Goal: Information Seeking & Learning: Learn about a topic

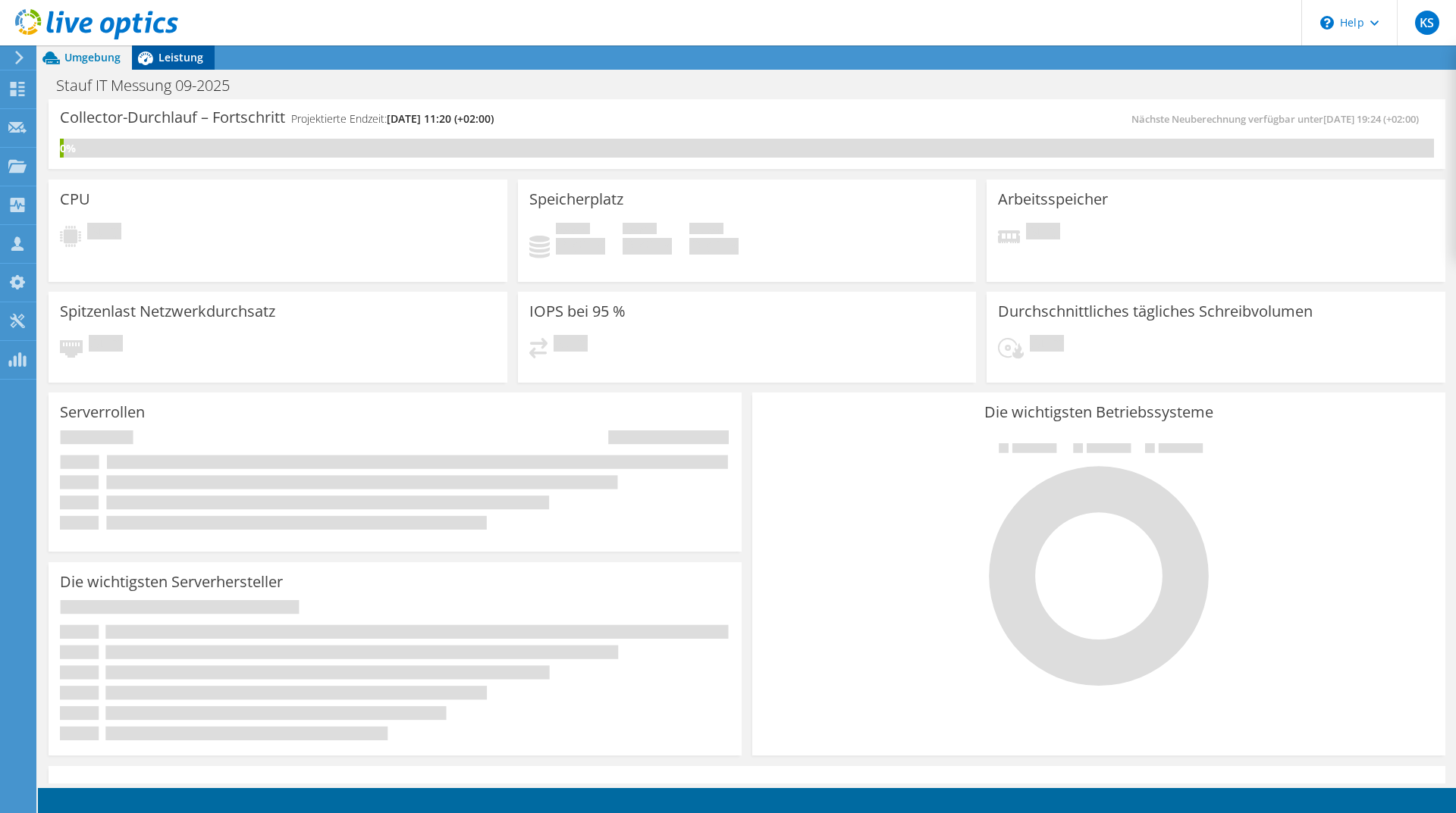
click at [178, 56] on span "Leistung" at bounding box center [180, 57] width 45 height 15
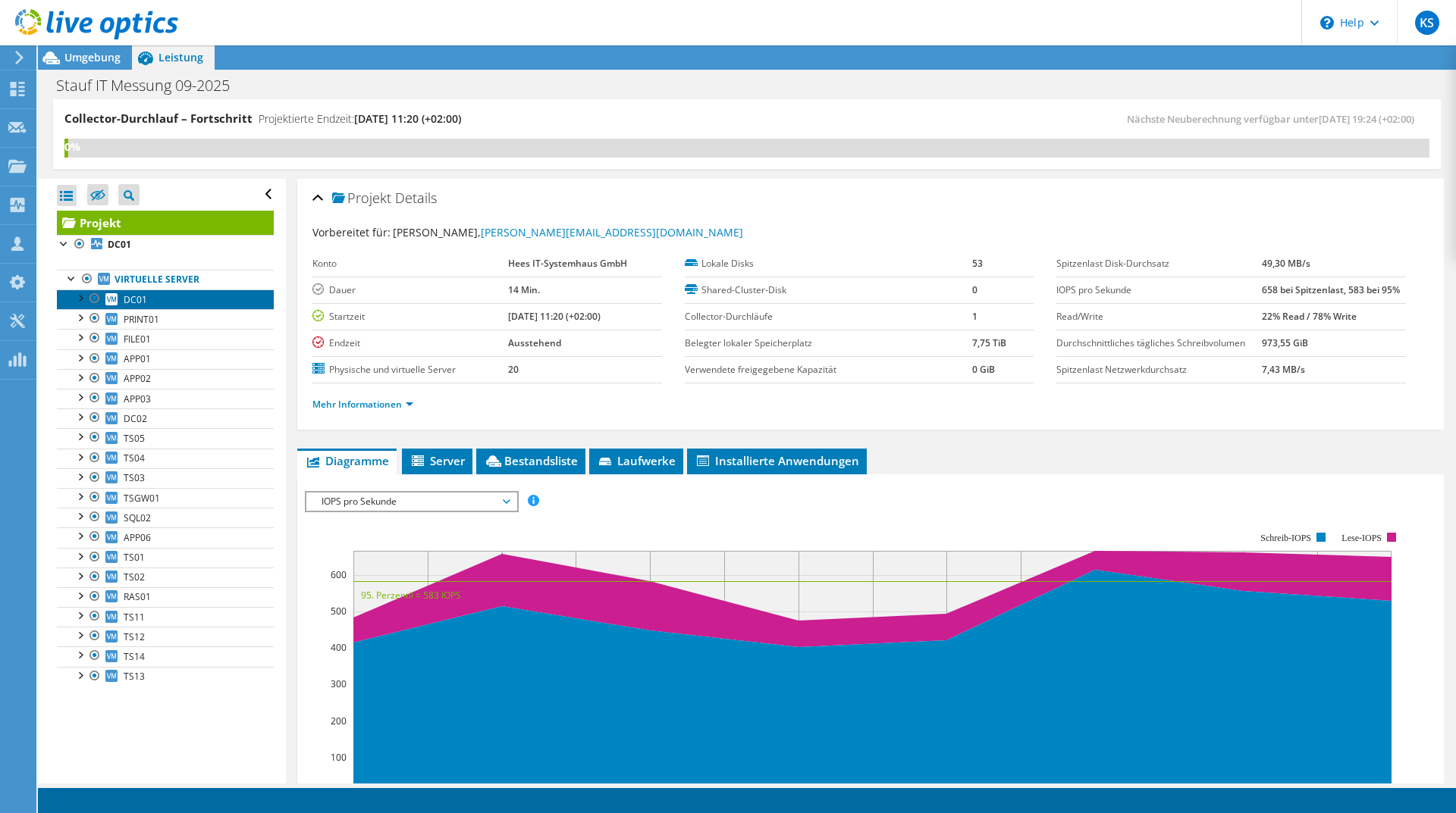
click at [173, 304] on link "DC01" at bounding box center [164, 300] width 217 height 20
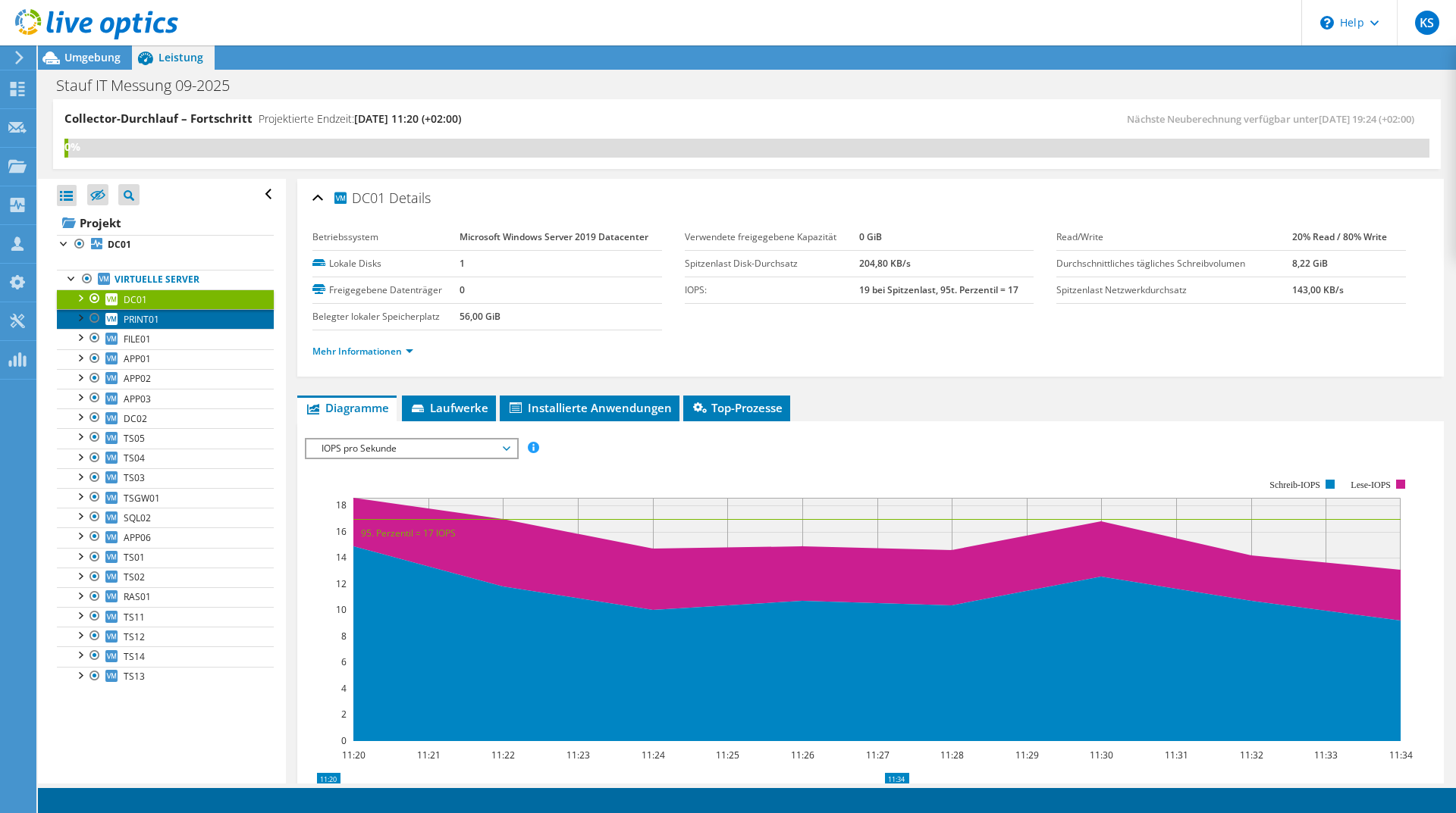
click at [176, 319] on link "PRINT01" at bounding box center [164, 319] width 217 height 20
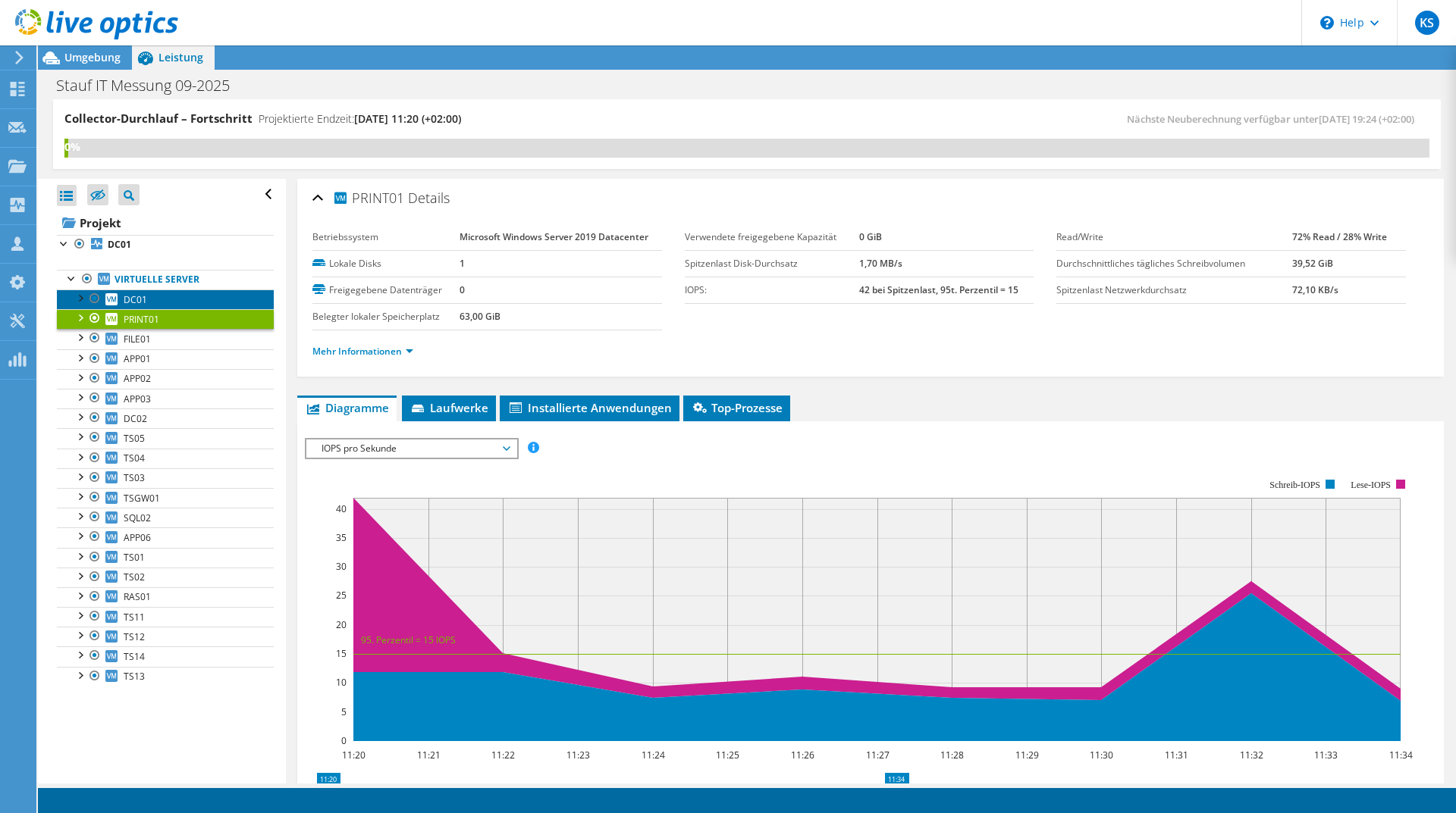
click at [173, 302] on link "DC01" at bounding box center [164, 300] width 217 height 20
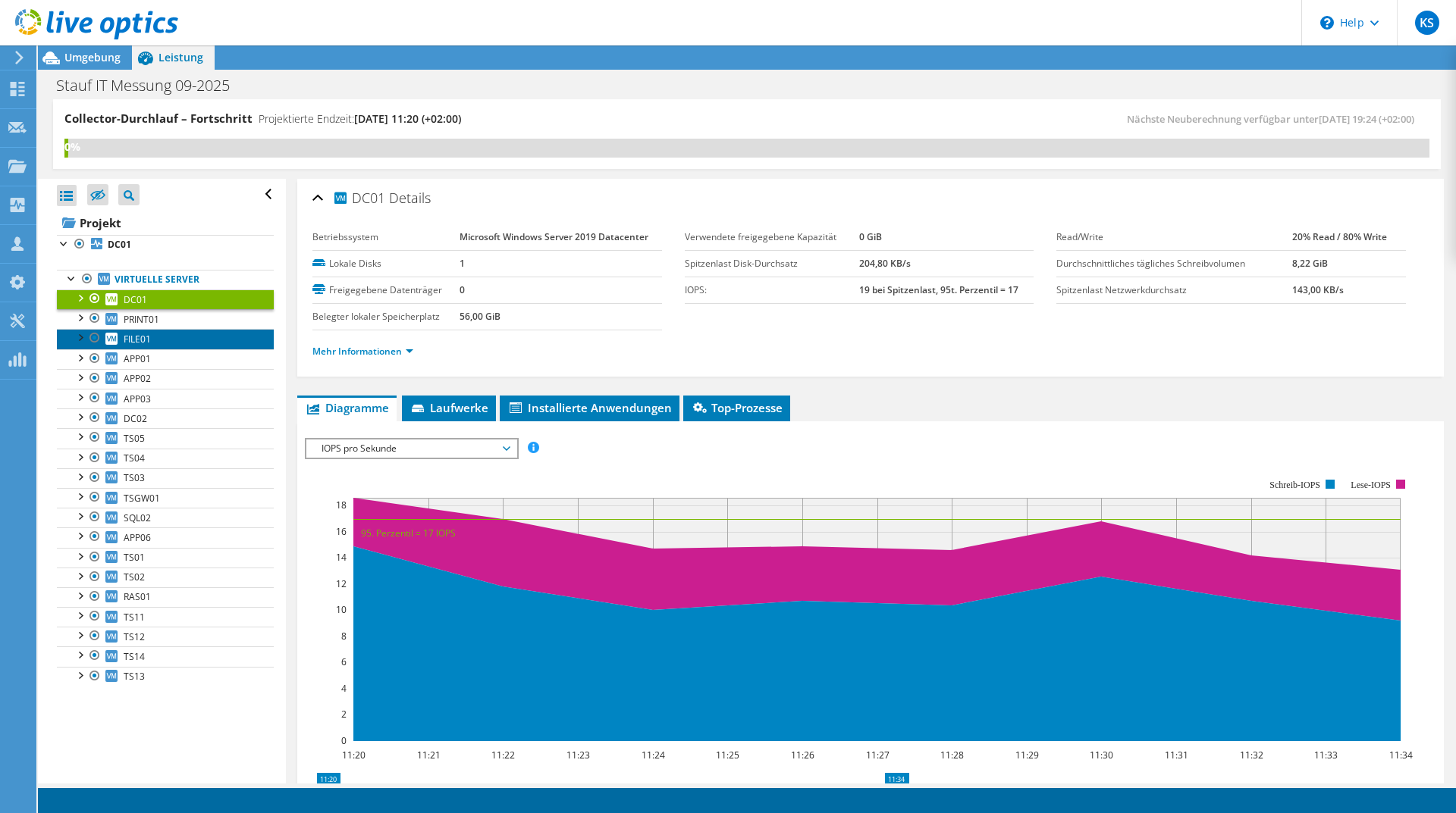
click at [174, 330] on link "FILE01" at bounding box center [164, 339] width 217 height 20
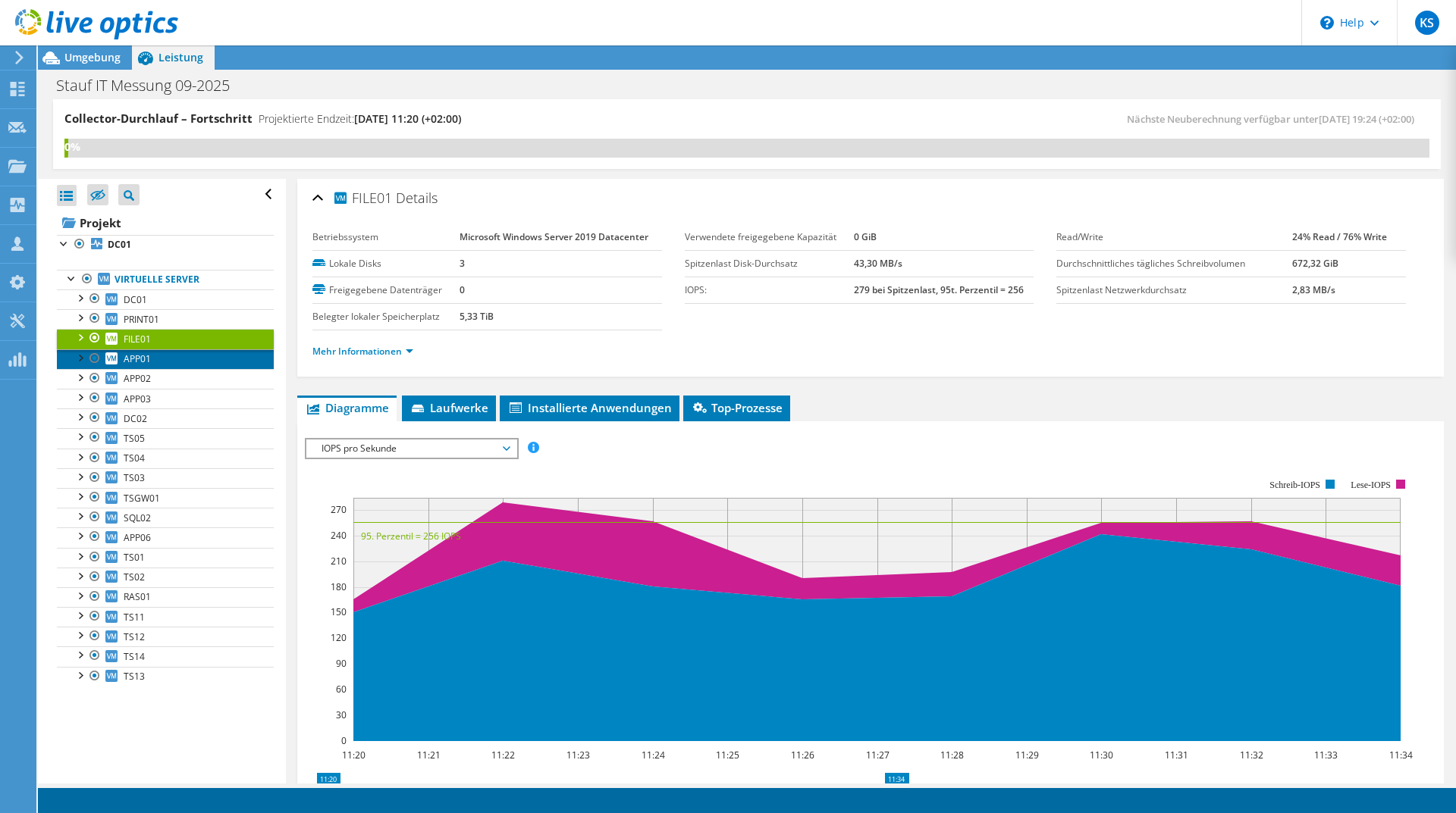
click at [177, 356] on link "APP01" at bounding box center [164, 359] width 217 height 20
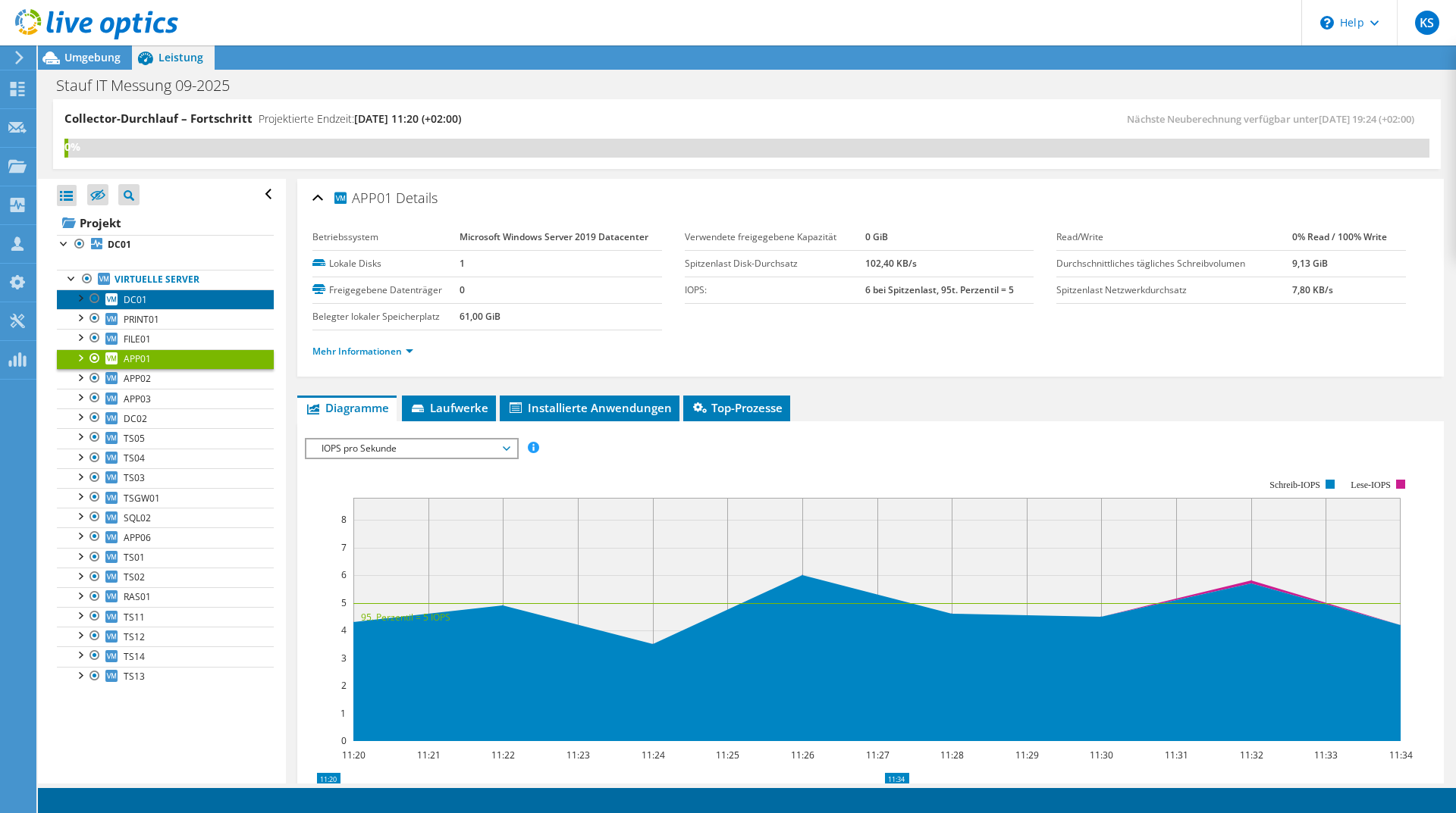
click at [176, 308] on link "DC01" at bounding box center [164, 300] width 217 height 20
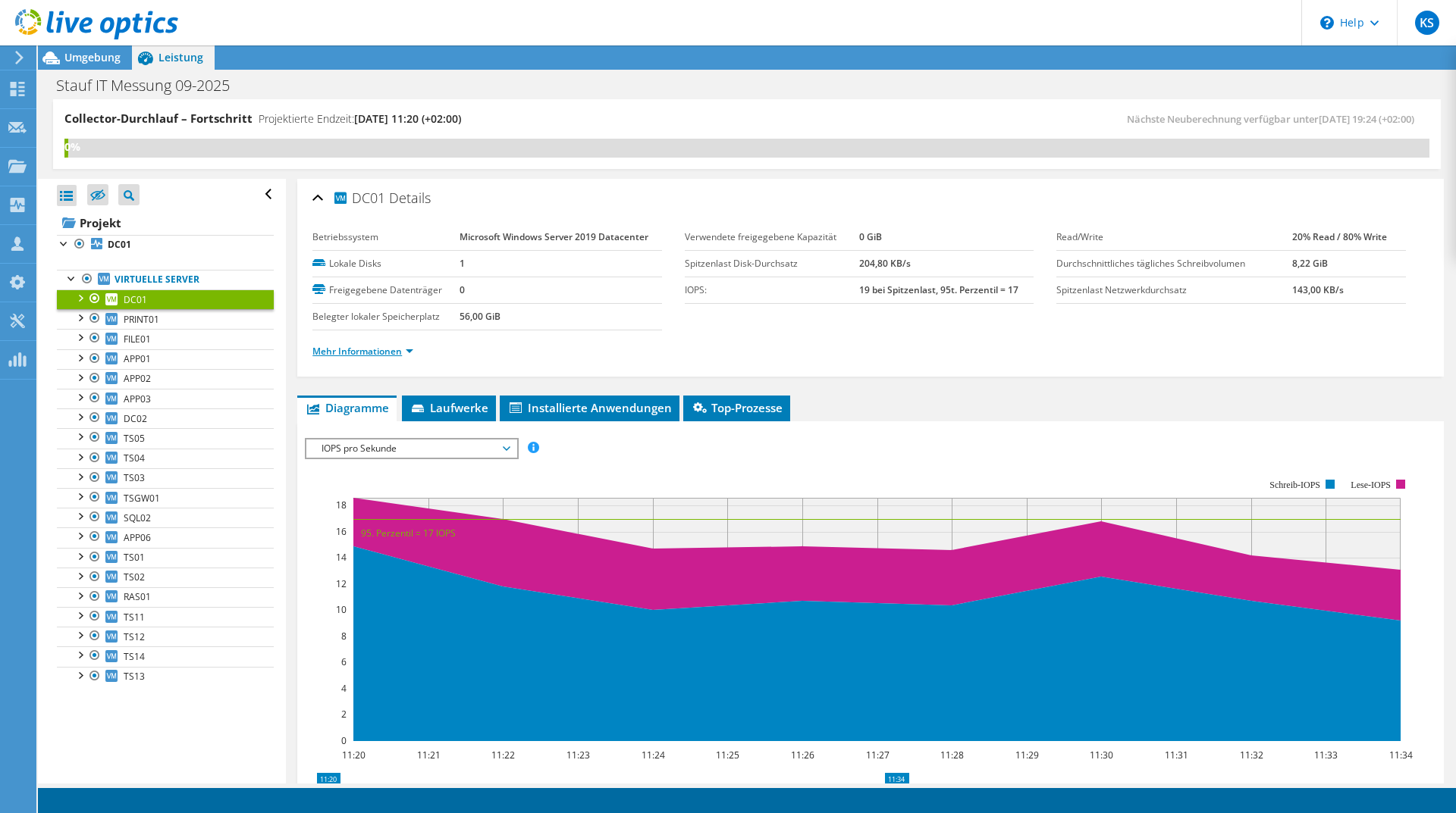
click at [393, 347] on link "Mehr Informationen" at bounding box center [363, 351] width 101 height 13
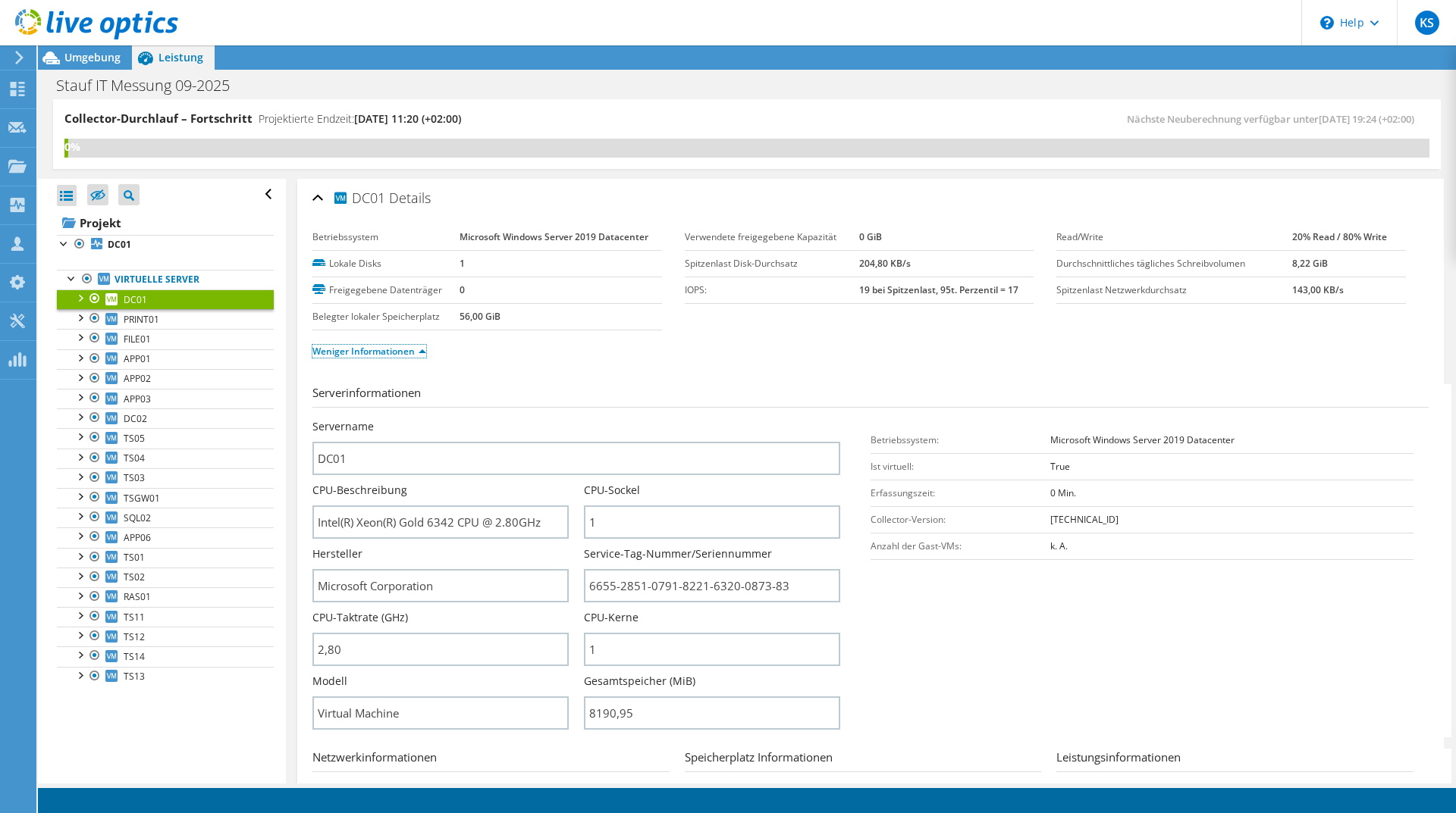
scroll to position [76, 0]
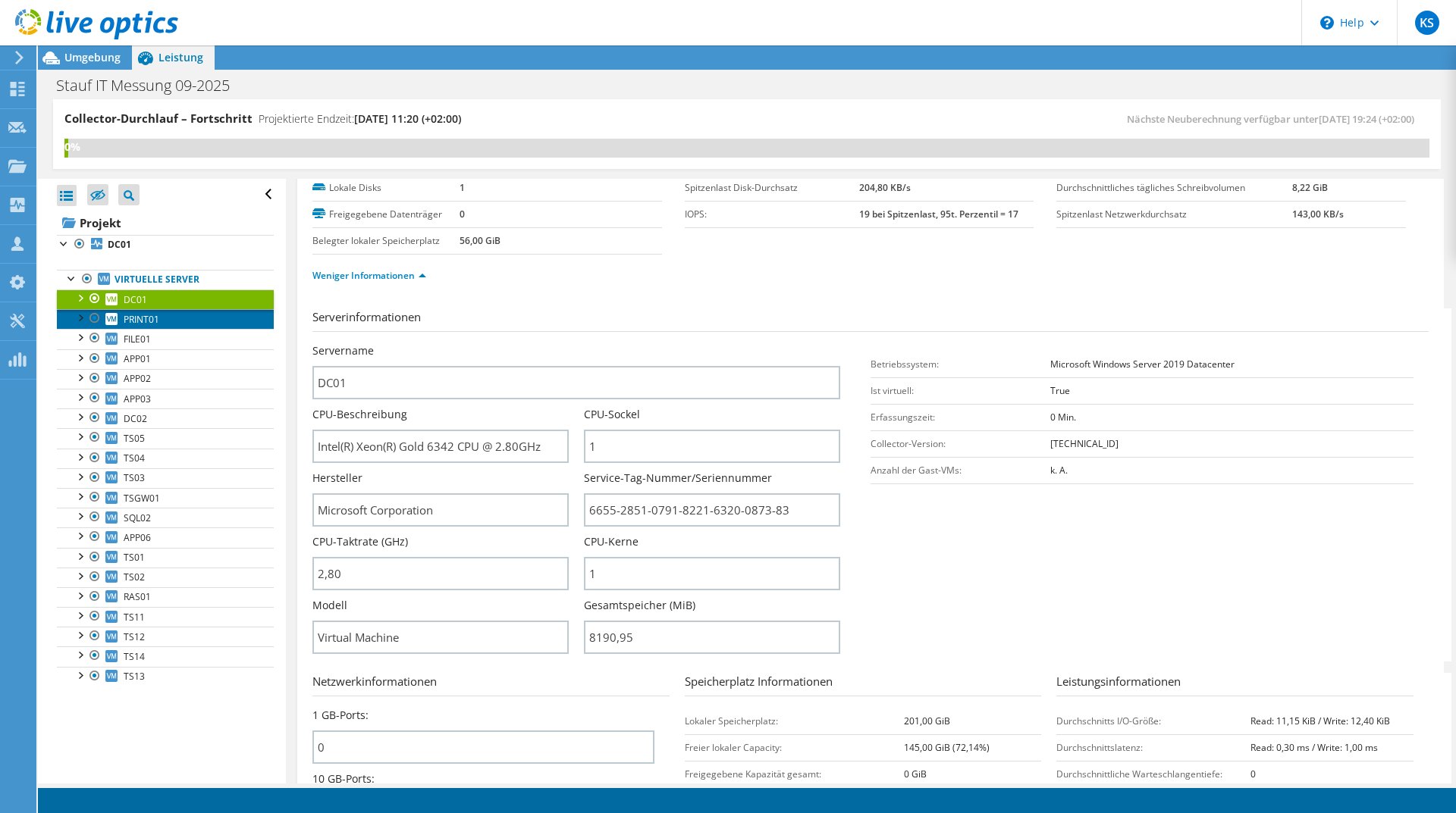
click at [163, 326] on link "PRINT01" at bounding box center [164, 319] width 217 height 20
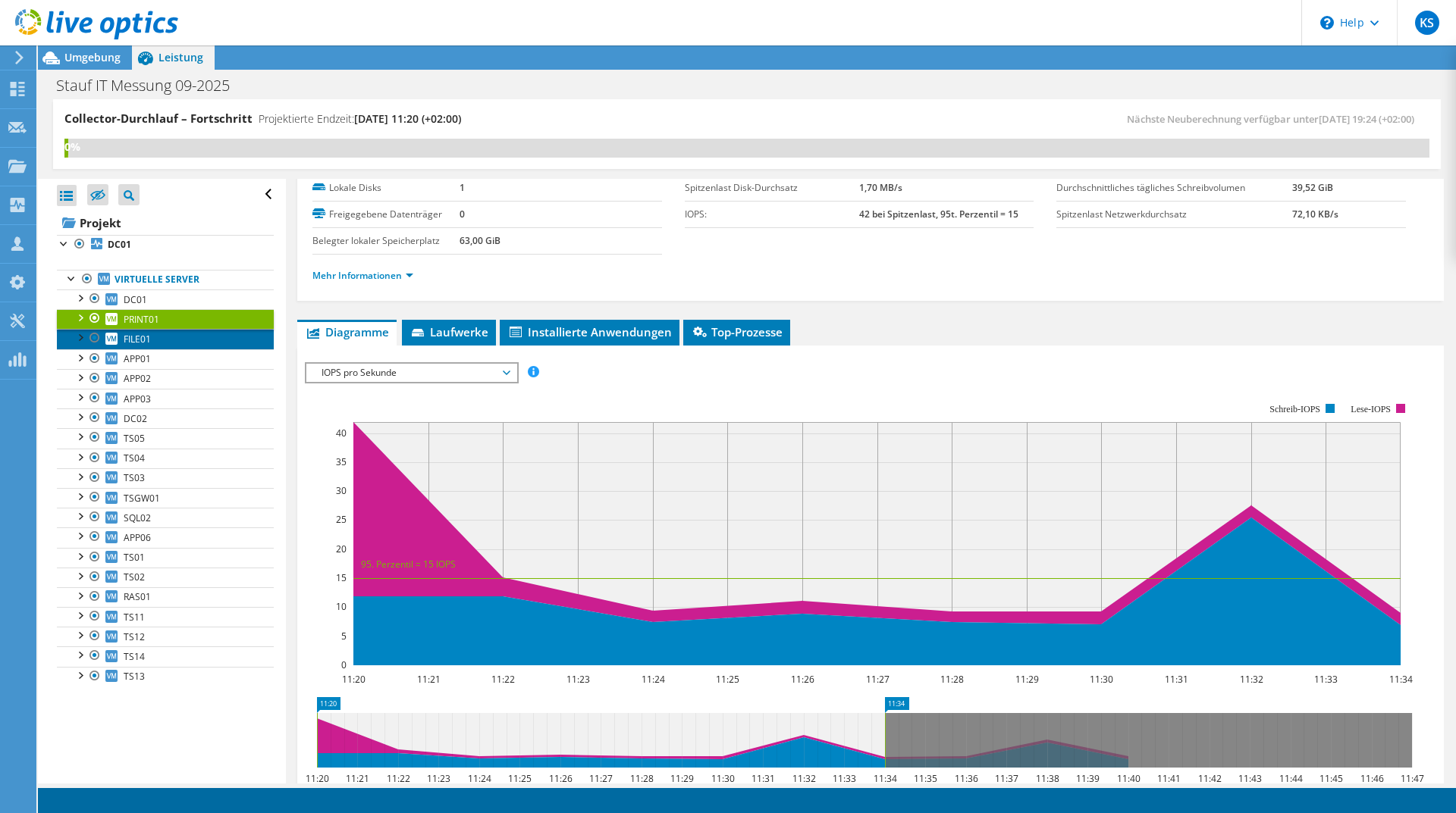
click at [163, 339] on link "FILE01" at bounding box center [164, 339] width 217 height 20
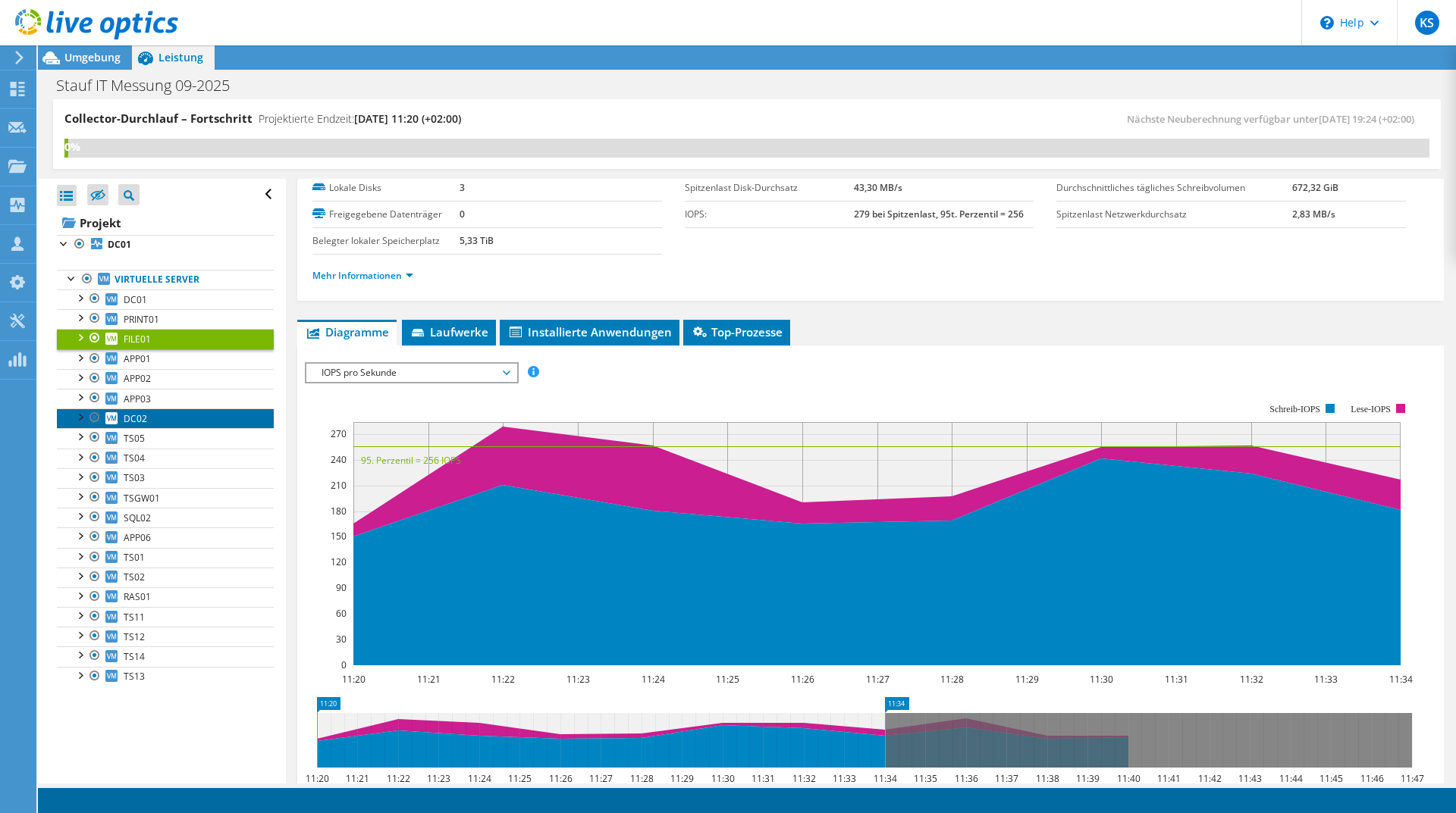
click at [179, 415] on link "DC02" at bounding box center [164, 418] width 217 height 20
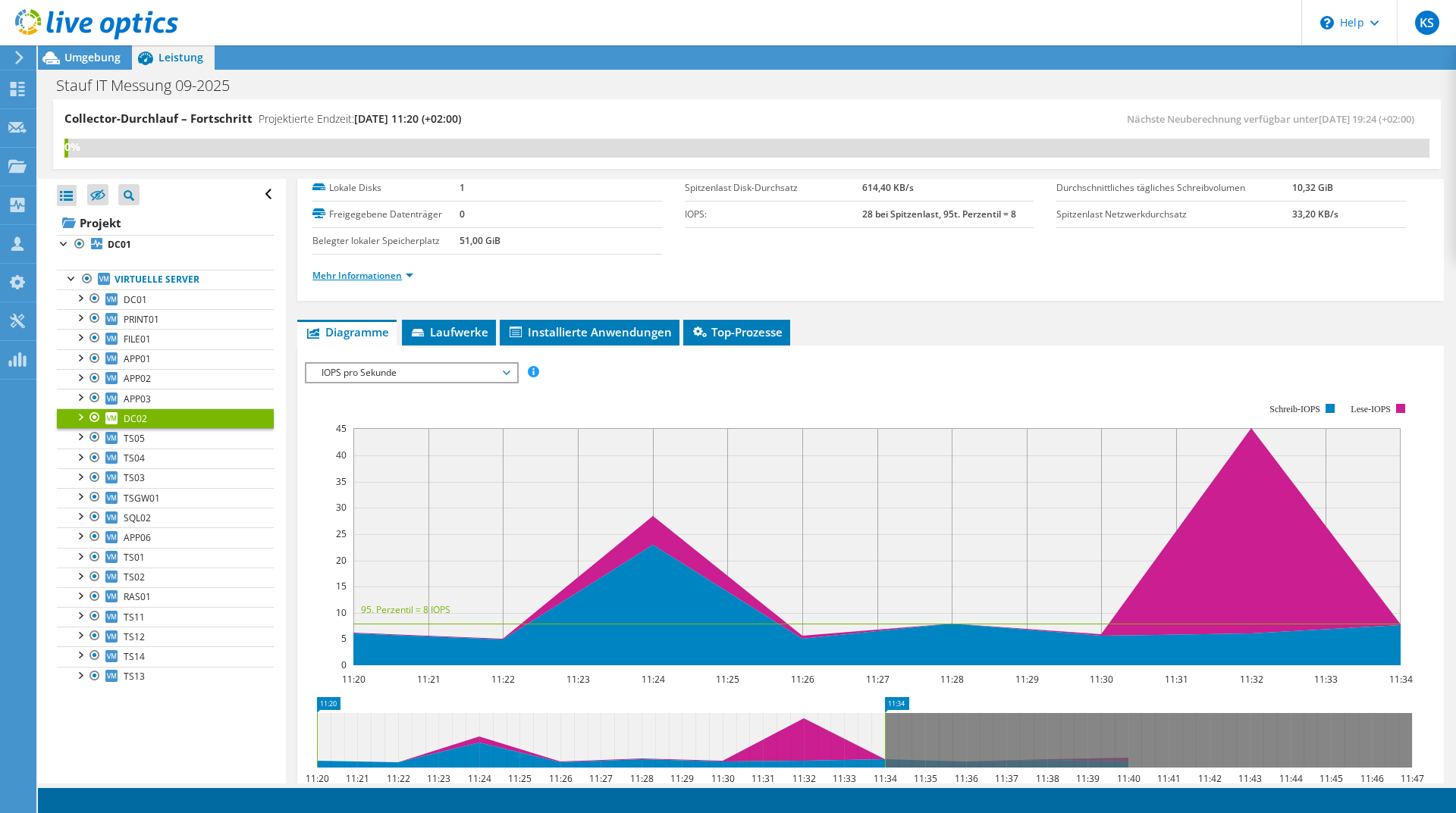
click at [385, 274] on link "Mehr Informationen" at bounding box center [363, 275] width 101 height 13
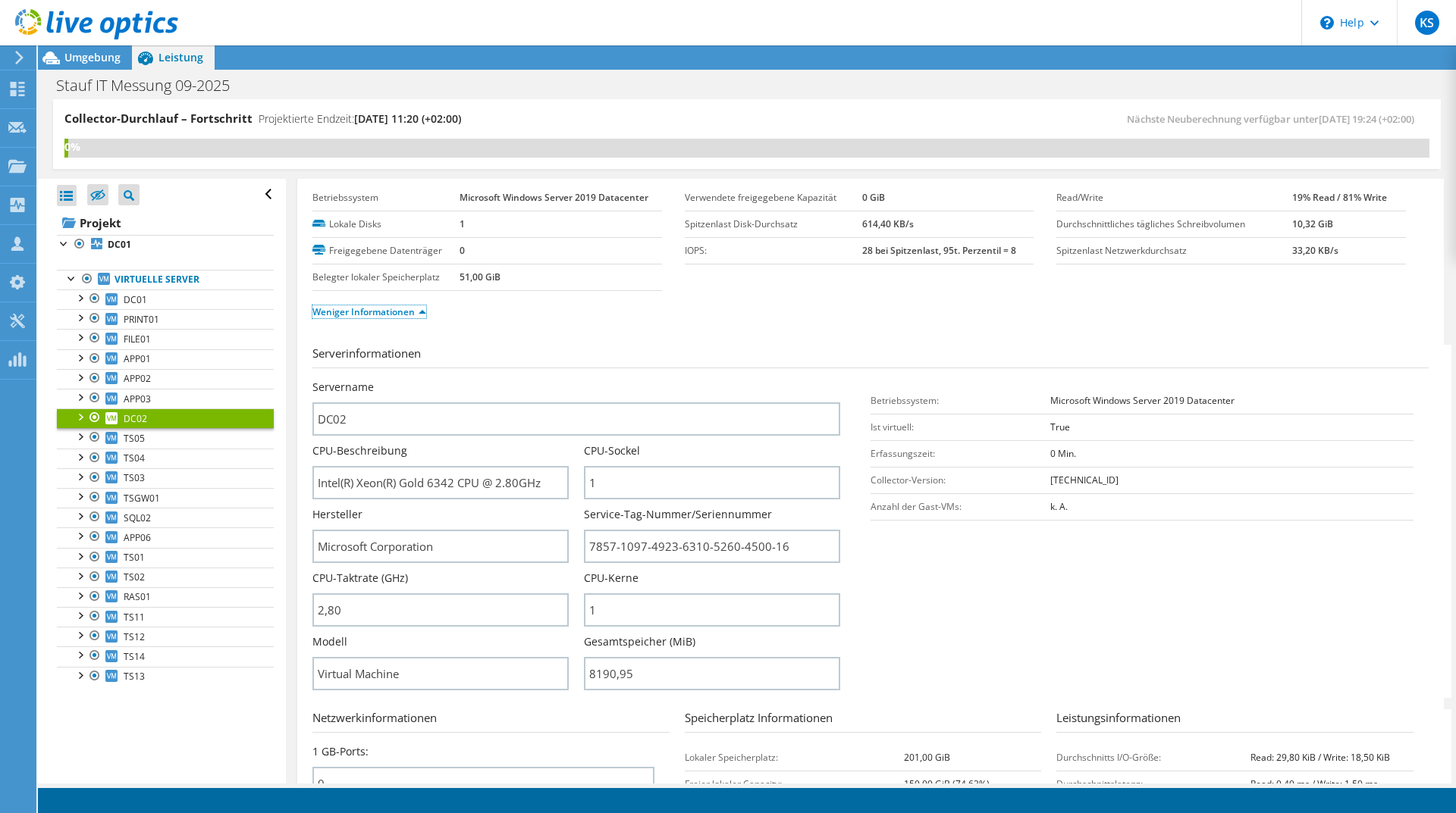
scroll to position [0, 0]
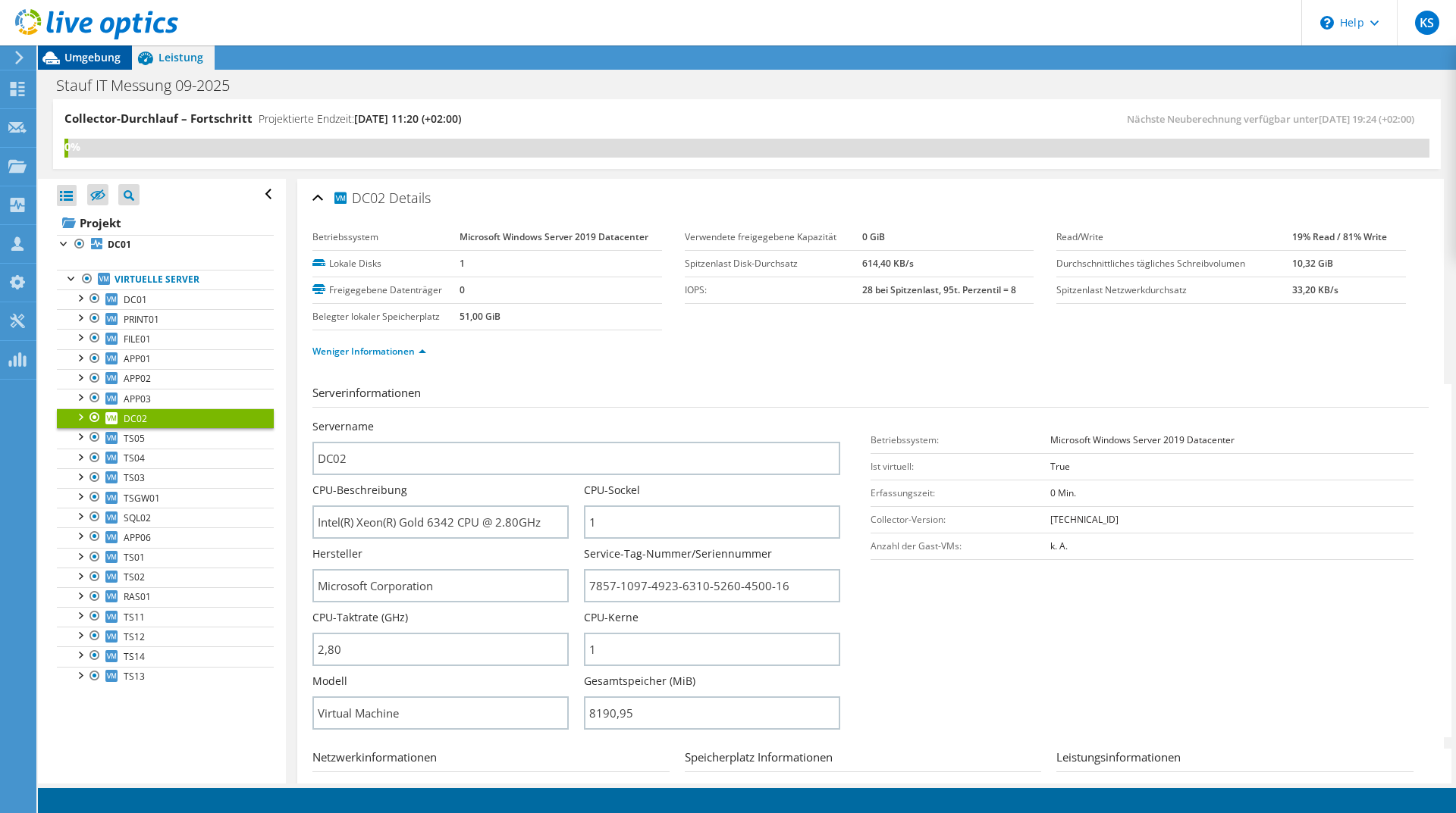
click at [116, 63] on span "Umgebung" at bounding box center [92, 57] width 56 height 15
